Goal: Use online tool/utility: Utilize a website feature to perform a specific function

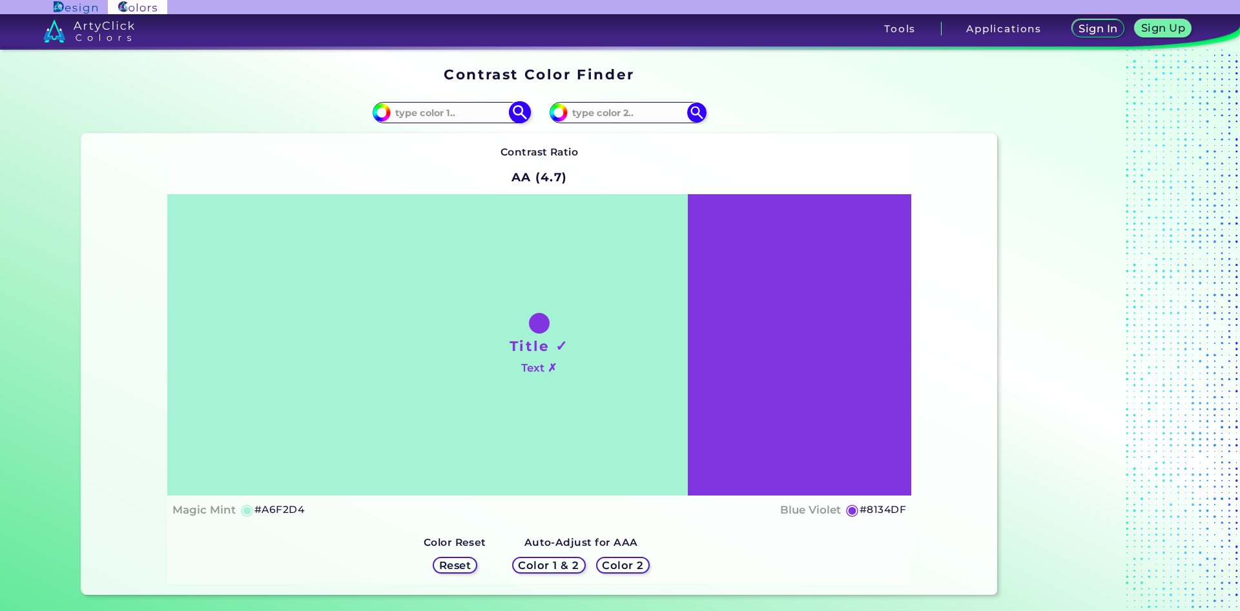
click at [456, 112] on input at bounding box center [451, 112] width 120 height 17
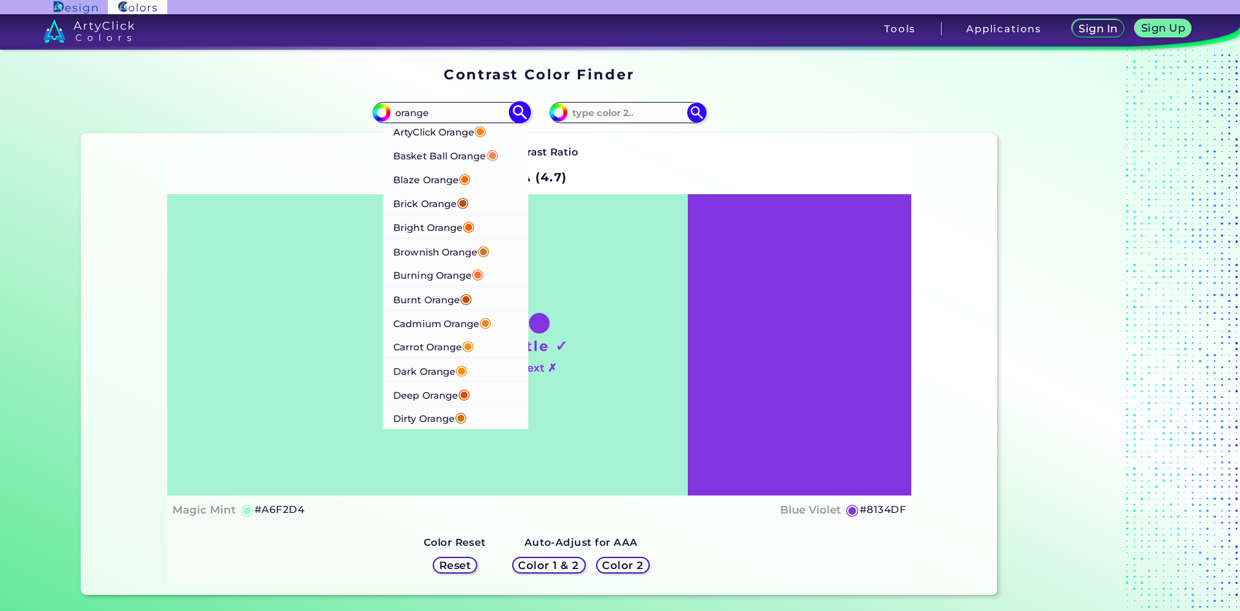
type input "orange"
click at [432, 229] on p "Bright Orange ◉" at bounding box center [433, 226] width 81 height 24
type input "#ff5b00"
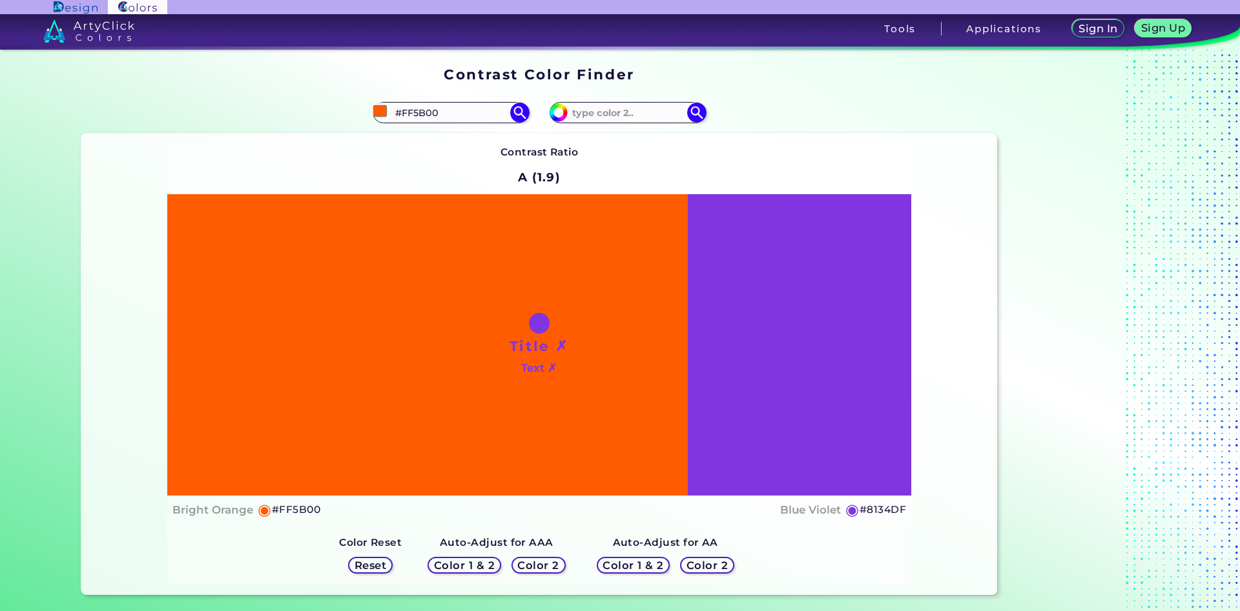
click at [846, 360] on div "Title ✗ Text ✗" at bounding box center [539, 345] width 744 height 302
click at [817, 509] on h4 "Blue Violet" at bounding box center [810, 510] width 61 height 19
click at [887, 510] on h5 "#8134DF" at bounding box center [882, 510] width 46 height 17
click at [285, 509] on h5 "#FF5B00" at bounding box center [296, 510] width 48 height 17
click at [453, 113] on input "#FF5B00" at bounding box center [451, 112] width 120 height 17
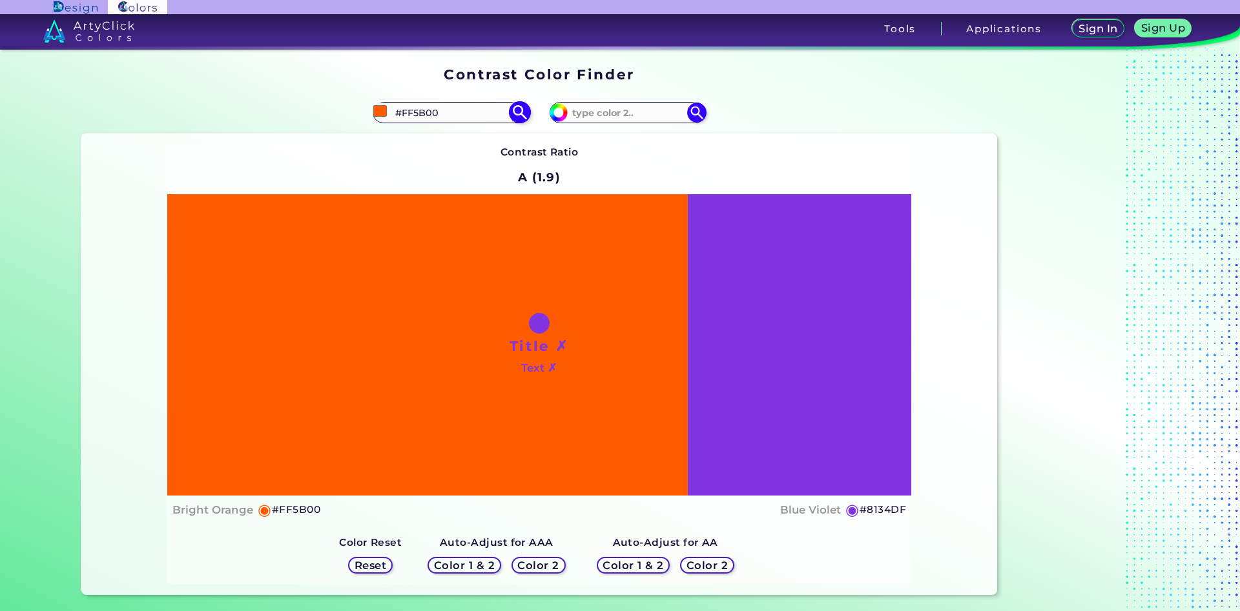
click at [453, 113] on input "#FF5B00" at bounding box center [451, 112] width 120 height 17
type input "#"
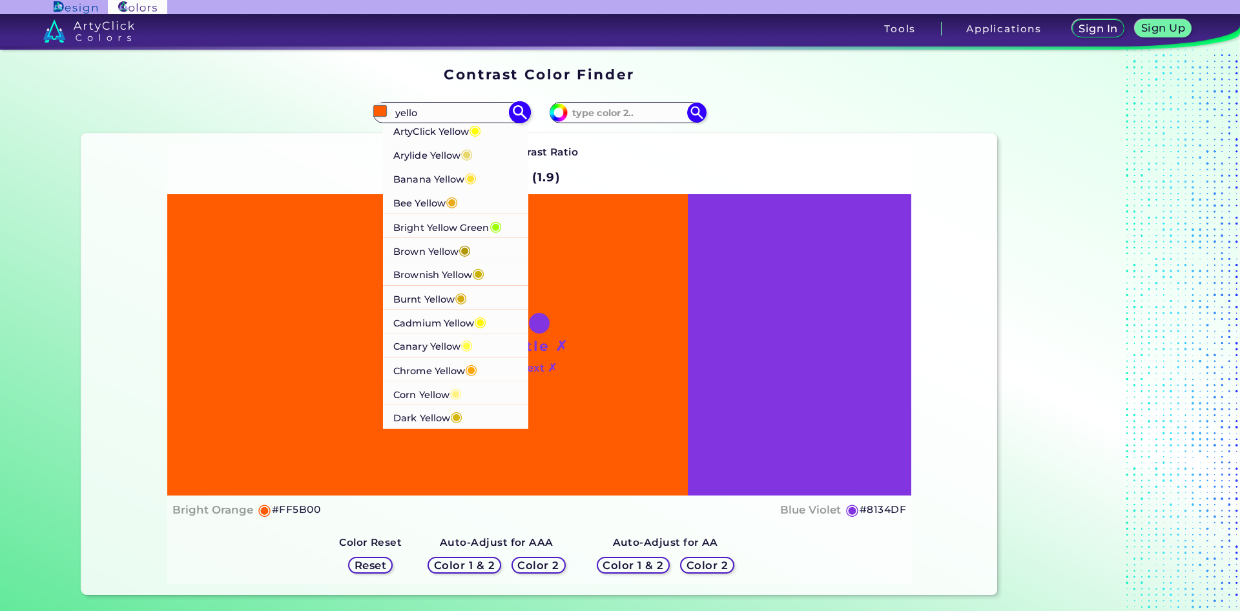
type input "yello"
click at [408, 133] on p "ArtyClick Yellow ◉" at bounding box center [437, 130] width 88 height 24
type input "#ffff00"
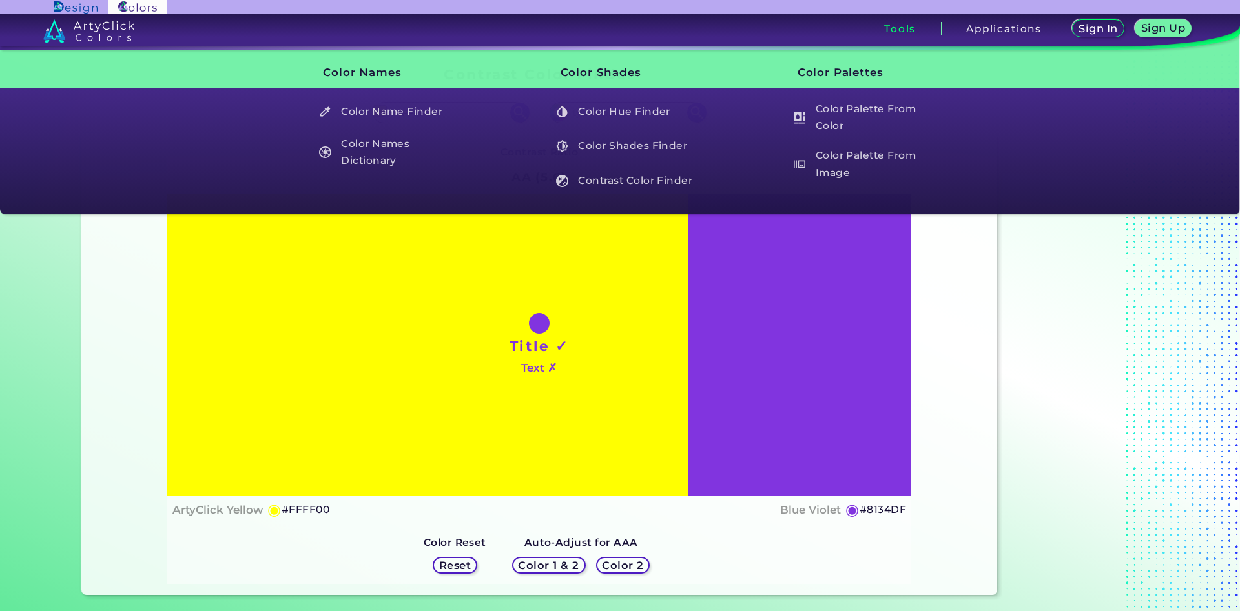
click at [303, 511] on h5 "#FFFF00" at bounding box center [306, 510] width 48 height 17
click at [888, 512] on h5 "#8134DF" at bounding box center [882, 510] width 46 height 17
click at [888, 512] on h5 "#8134DF copied" at bounding box center [882, 510] width 46 height 17
copy h5 "8134DF"
click at [878, 508] on h5 "#8134DF" at bounding box center [882, 510] width 46 height 17
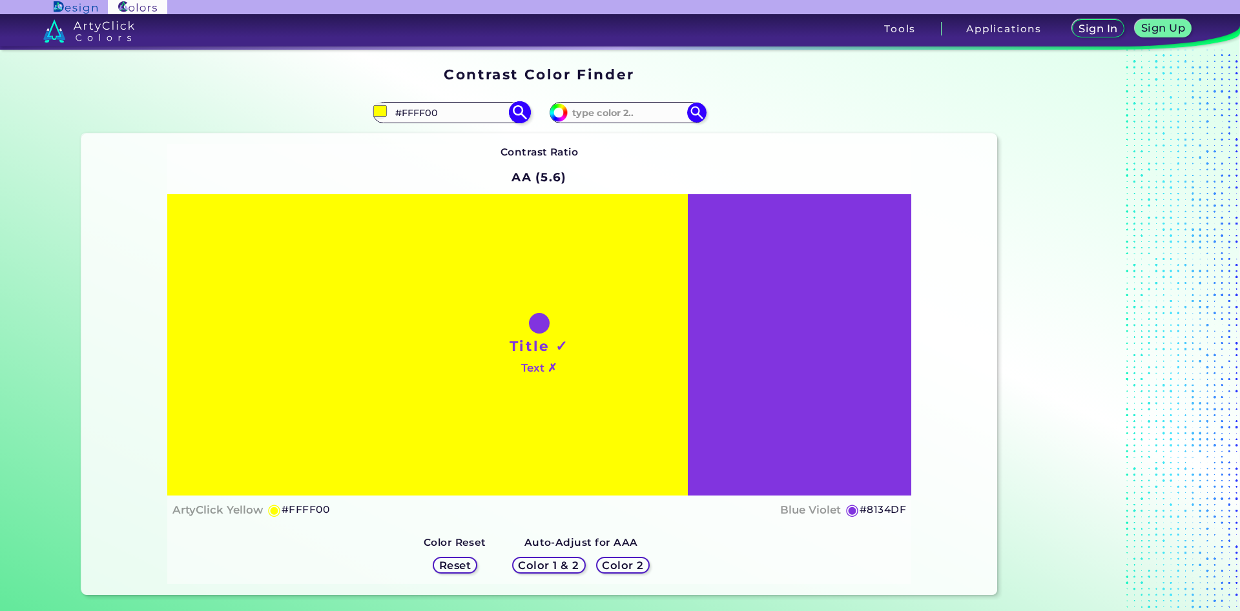
click at [440, 110] on input "#FFFF00" at bounding box center [451, 112] width 120 height 17
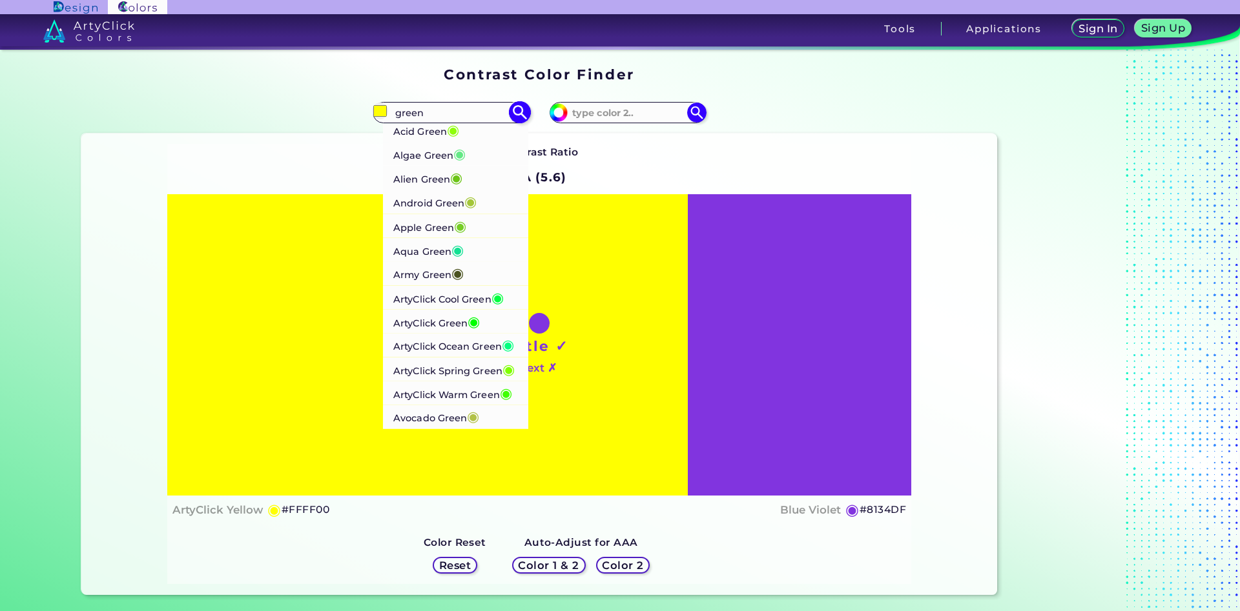
type input "green"
click at [433, 155] on p "Algae Green ◉" at bounding box center [429, 154] width 72 height 24
type input "#64e986"
type input "#64E986"
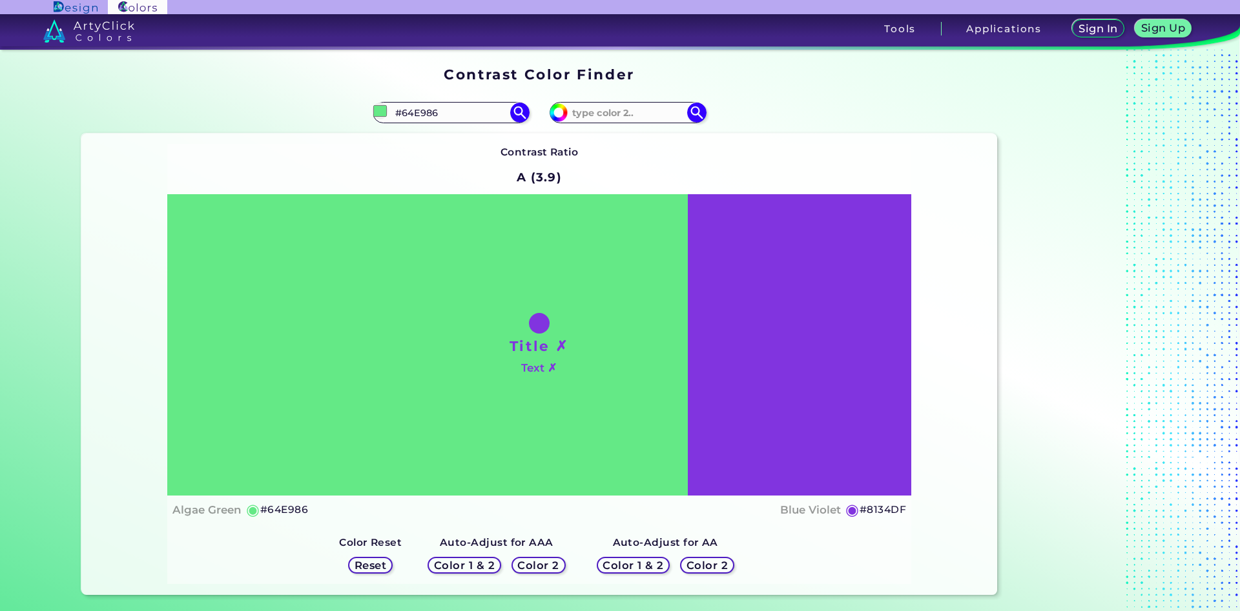
click at [537, 152] on strong "Contrast Ratio" at bounding box center [539, 152] width 78 height 12
click at [701, 116] on img at bounding box center [696, 112] width 23 height 23
click at [521, 112] on img at bounding box center [519, 112] width 23 height 23
click at [696, 113] on img at bounding box center [696, 112] width 23 height 23
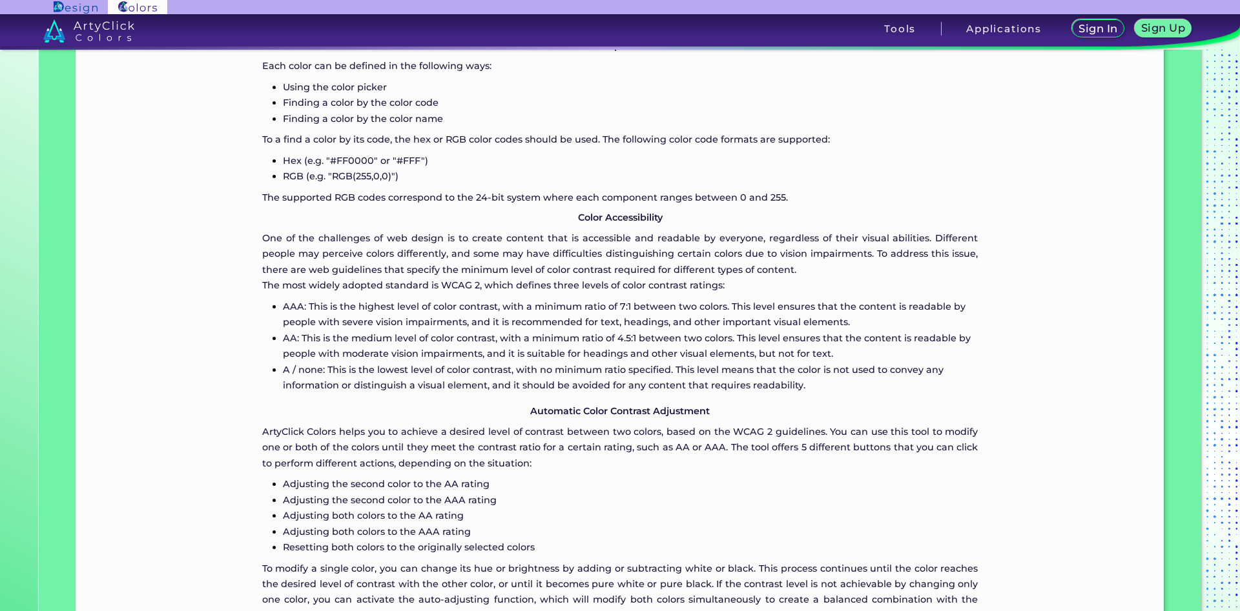
scroll to position [717, 0]
